Goal: Transaction & Acquisition: Purchase product/service

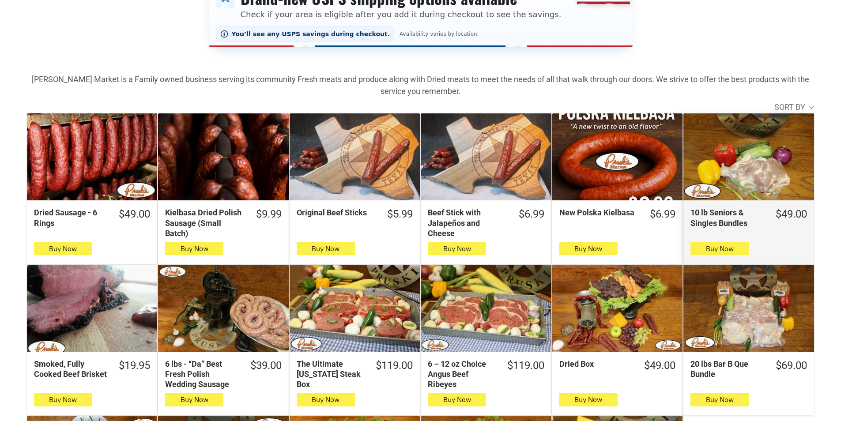
scroll to position [221, 0]
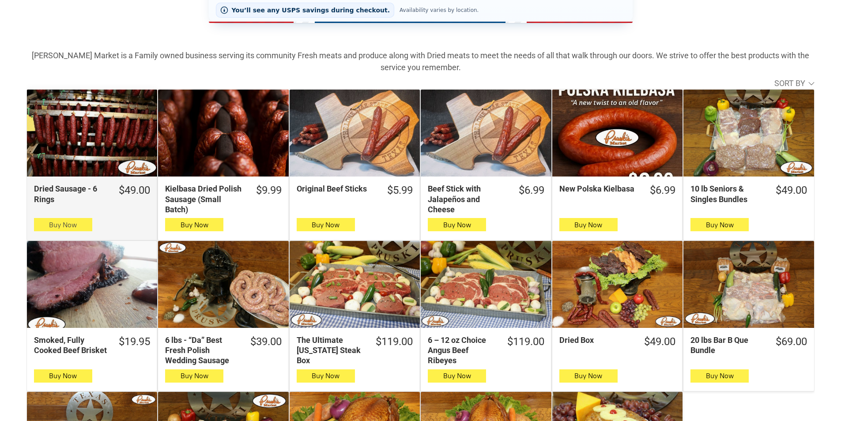
click at [61, 225] on icon "button" at bounding box center [62, 225] width 9 height 11
click at [64, 223] on icon "button" at bounding box center [62, 225] width 9 height 11
click at [59, 222] on icon "button" at bounding box center [62, 225] width 9 height 11
